Goal: Transaction & Acquisition: Purchase product/service

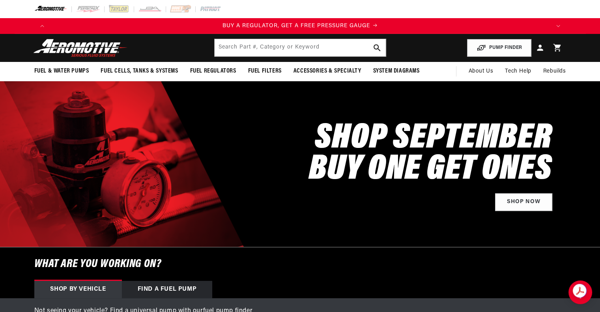
click at [302, 153] on div "SHOP SEPTEMBER BUY ONE GET ONES Shop Now" at bounding box center [299, 164] width 531 height 166
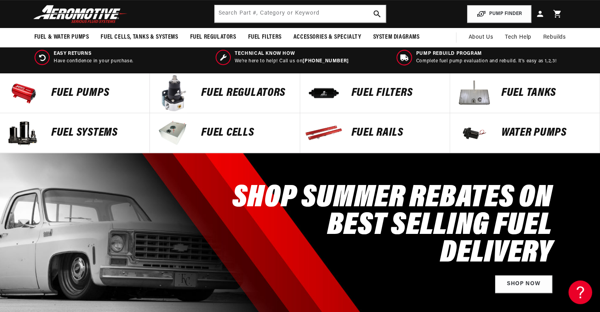
scroll to position [315, 0]
click at [376, 89] on p "FUEL FILTERS" at bounding box center [396, 93] width 90 height 12
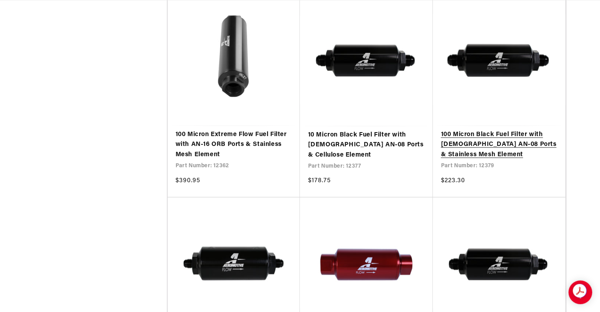
click at [500, 130] on link "100 Micron Black Fuel Filter with [DEMOGRAPHIC_DATA] AN-08 Ports & Stainless Me…" at bounding box center [498, 145] width 117 height 30
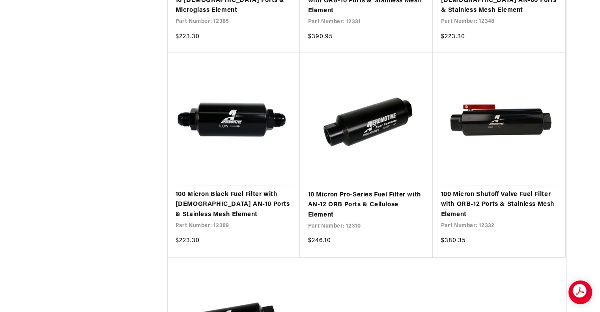
scroll to position [1774, 0]
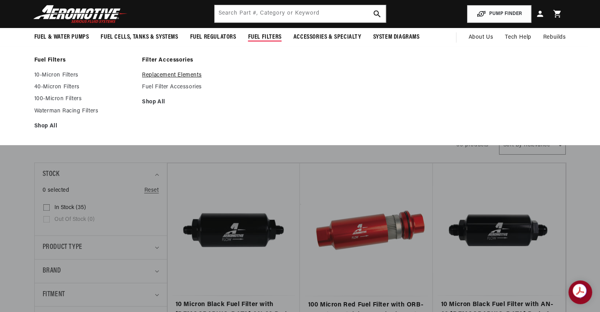
click at [166, 74] on link "Replacement Elements" at bounding box center [192, 75] width 100 height 7
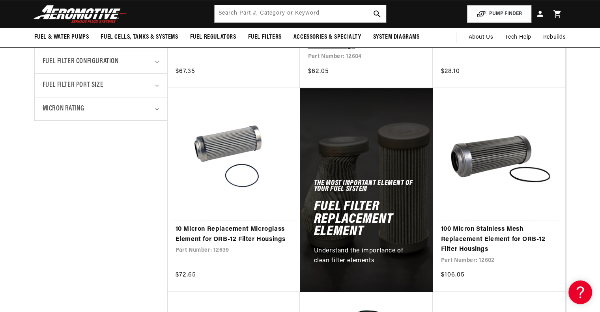
scroll to position [276, 0]
